Goal: Check status: Check status

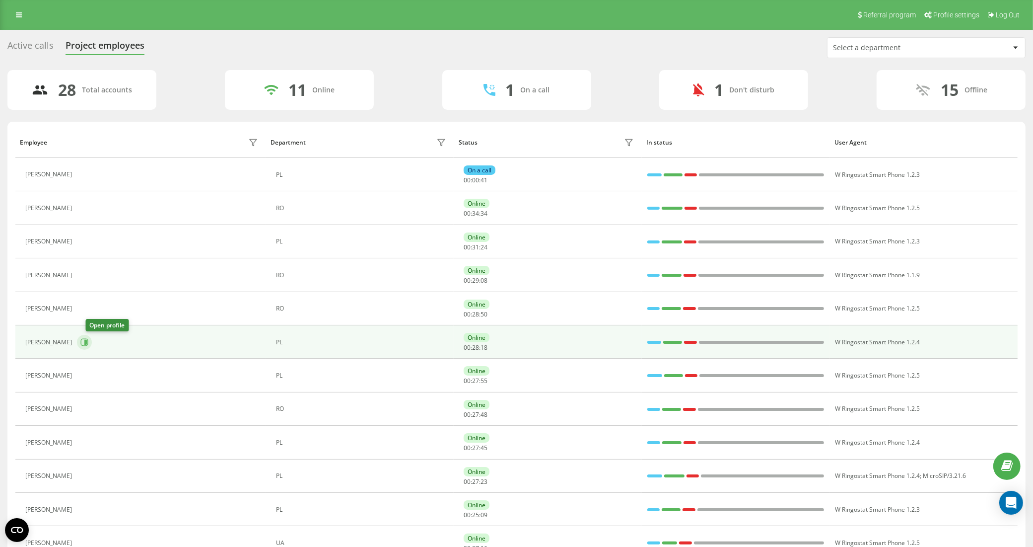
click at [88, 343] on icon at bounding box center [84, 341] width 7 height 7
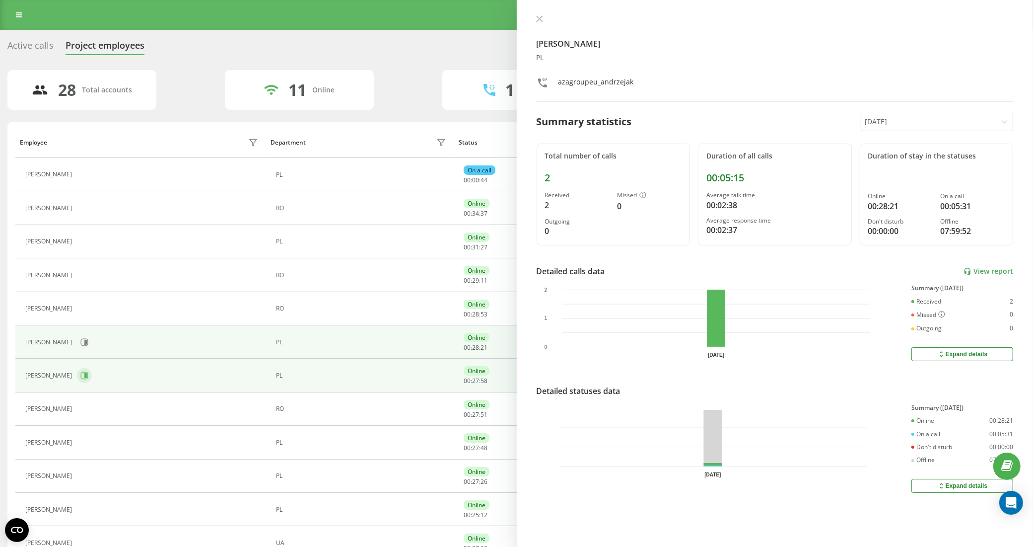
click at [92, 375] on button at bounding box center [84, 375] width 15 height 15
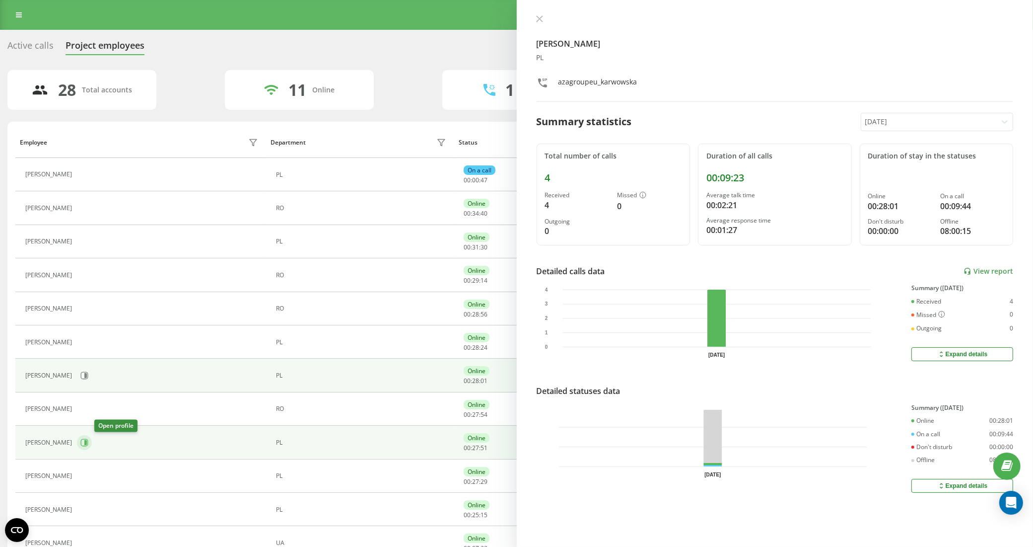
click at [92, 438] on button at bounding box center [84, 442] width 15 height 15
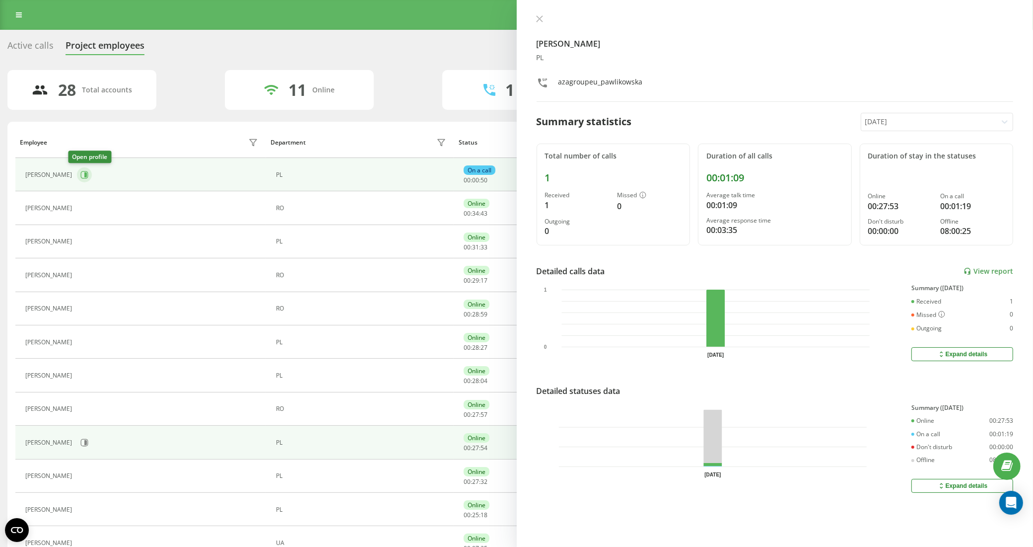
click at [80, 177] on icon at bounding box center [84, 175] width 8 height 8
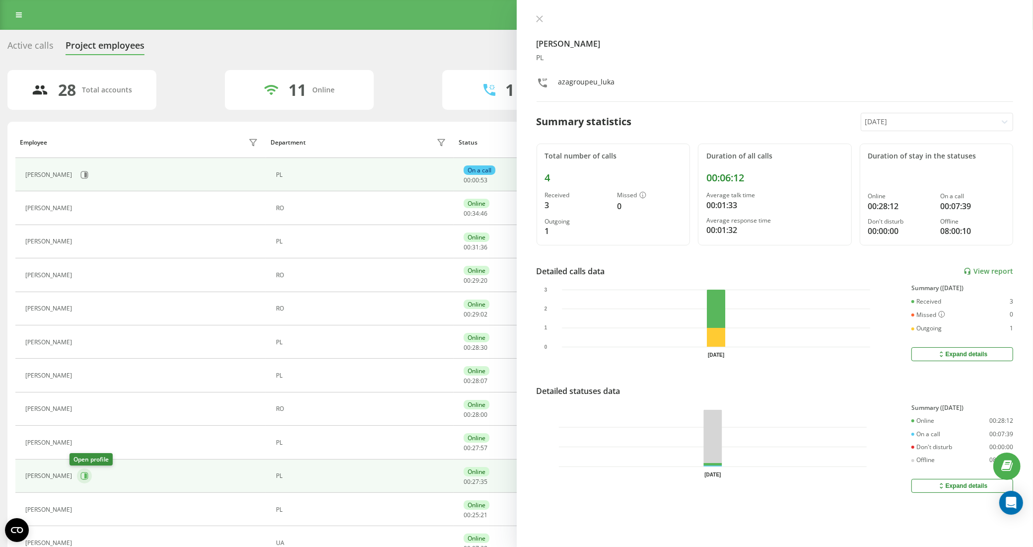
click at [80, 473] on icon at bounding box center [84, 476] width 8 height 8
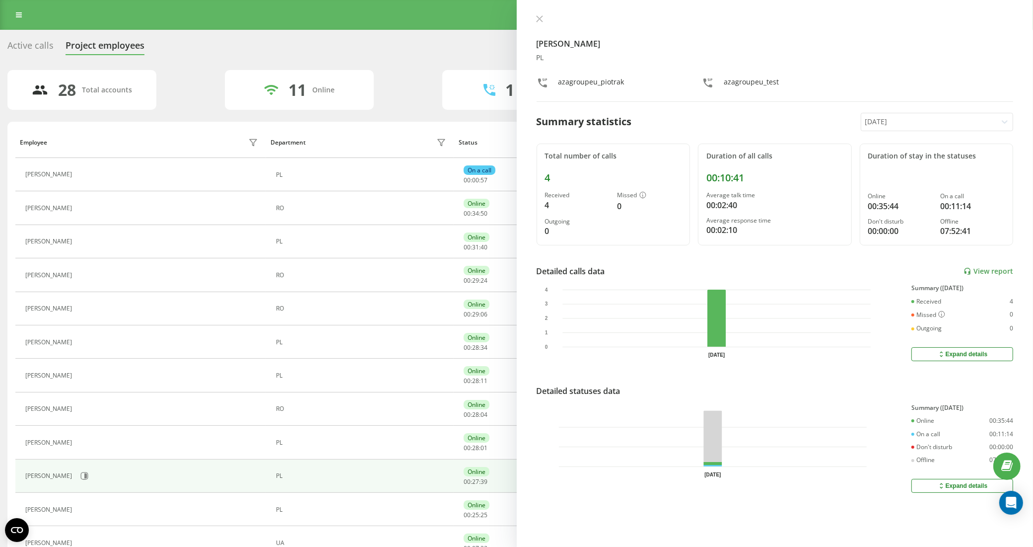
click at [40, 41] on div "Active calls" at bounding box center [30, 47] width 46 height 15
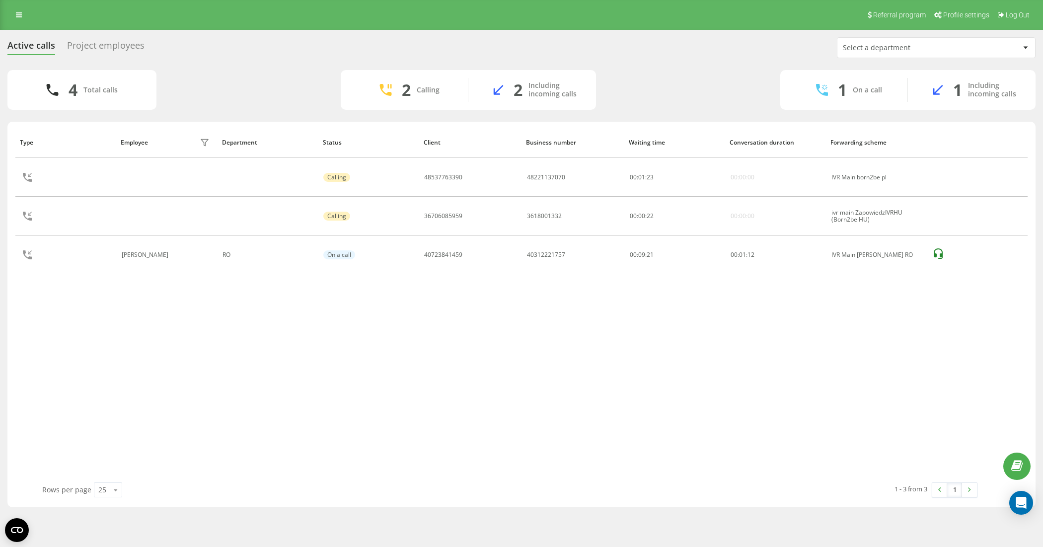
click at [122, 49] on div "Project employees" at bounding box center [105, 47] width 77 height 15
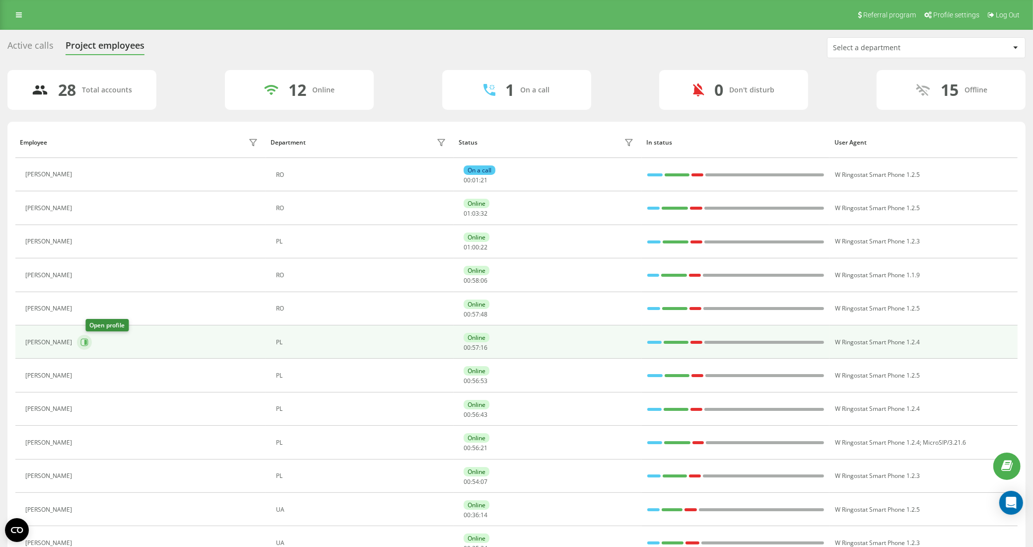
click at [87, 343] on icon at bounding box center [85, 342] width 2 height 5
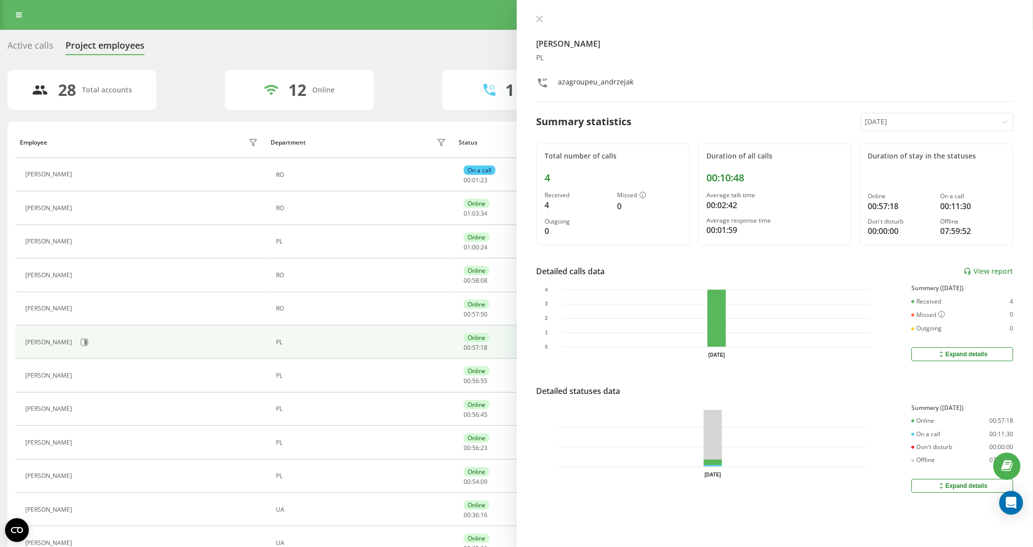
click at [538, 22] on button at bounding box center [539, 19] width 13 height 9
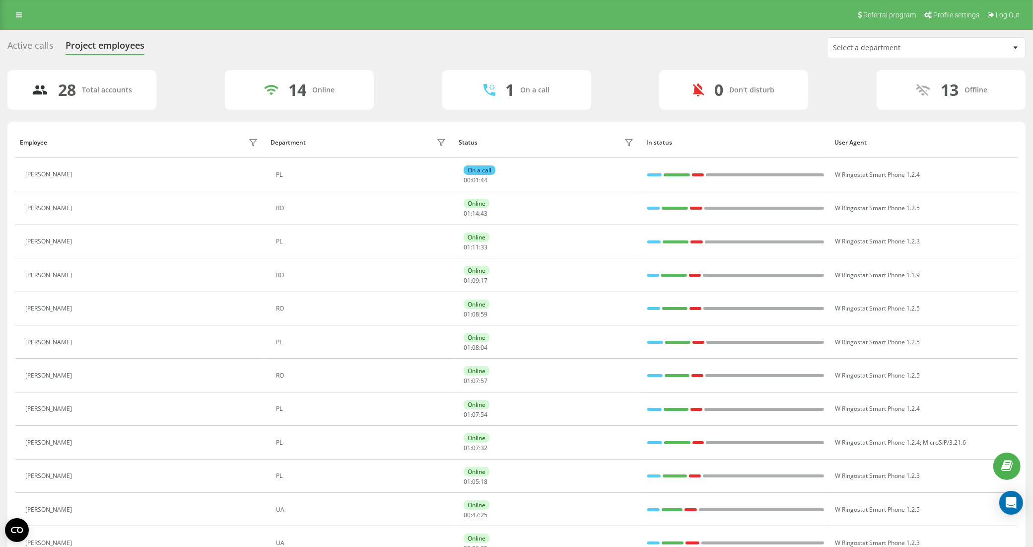
click at [52, 48] on div "Active calls" at bounding box center [30, 47] width 46 height 15
